Goal: Information Seeking & Learning: Learn about a topic

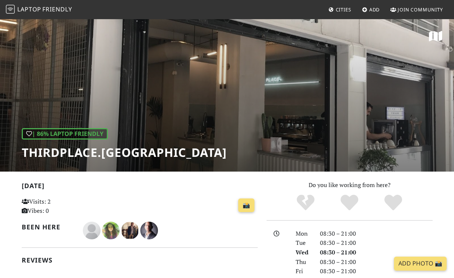
click at [248, 116] on div "| 86% Laptop Friendly Thirdplace.Athens" at bounding box center [227, 94] width 454 height 153
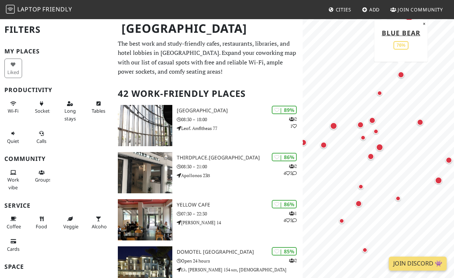
click at [402, 75] on div "Map marker" at bounding box center [401, 74] width 7 height 7
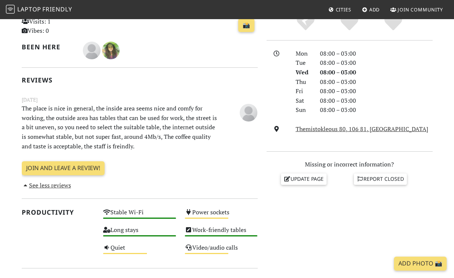
scroll to position [178, 0]
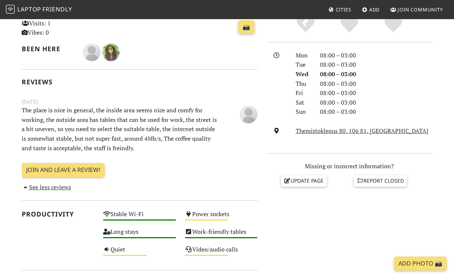
click at [121, 142] on p "The place is nice in general, the inside area seems nice and comfy for working,…" at bounding box center [119, 129] width 204 height 47
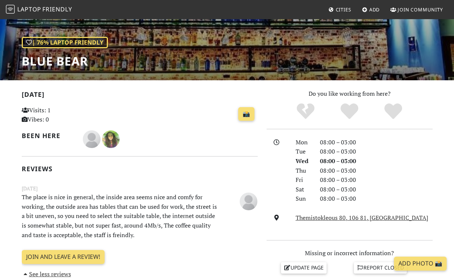
scroll to position [94, 0]
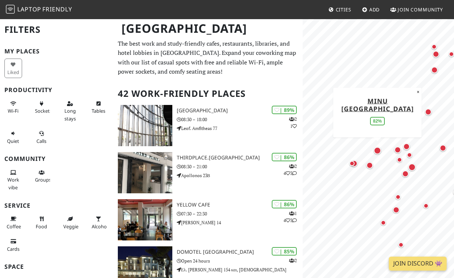
click at [377, 151] on div "Map marker" at bounding box center [377, 150] width 7 height 7
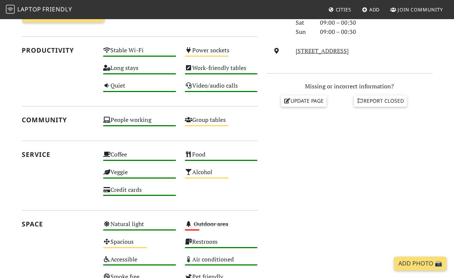
scroll to position [257, 0]
